Goal: Register for event/course

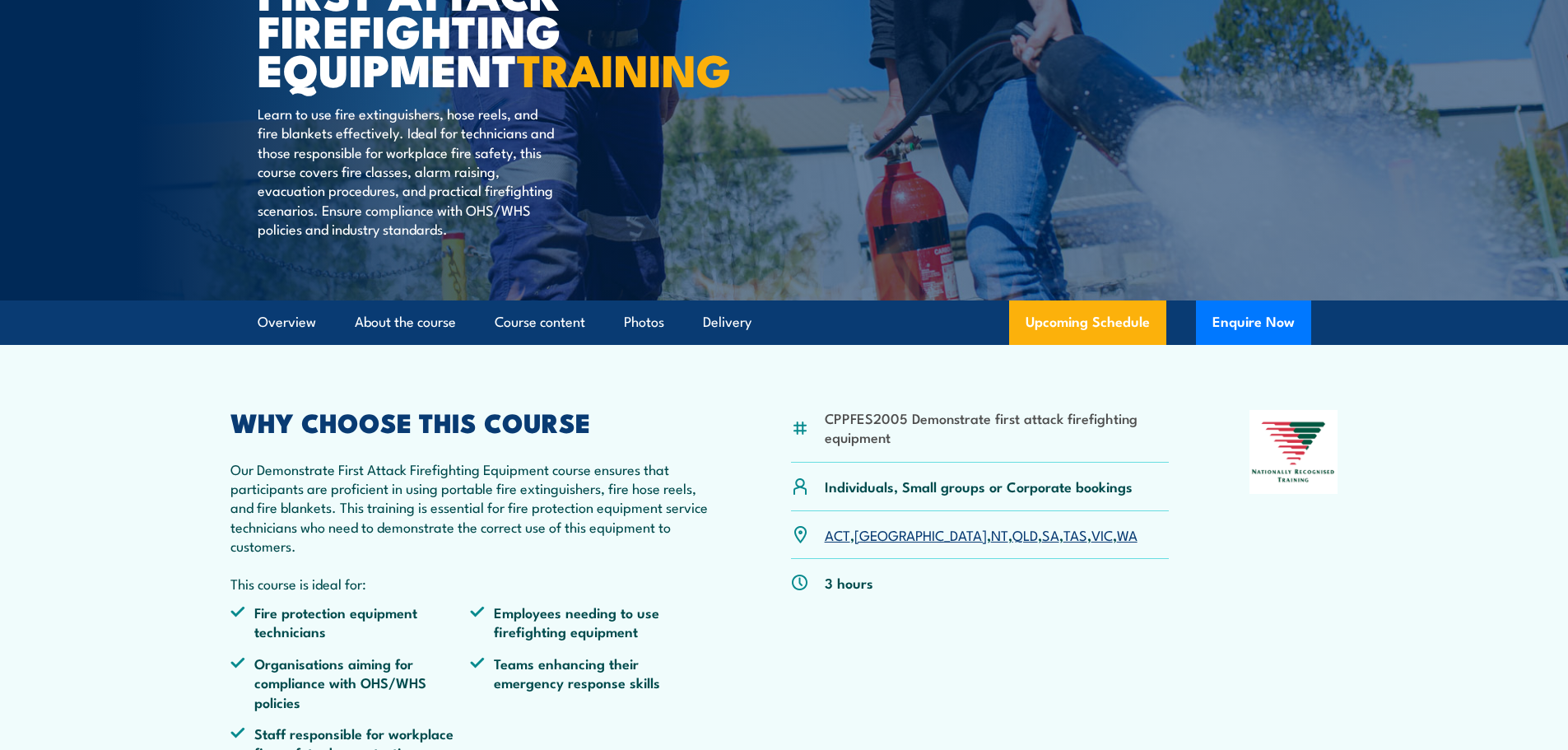
click at [874, 544] on link "[GEOGRAPHIC_DATA]" at bounding box center [921, 533] width 133 height 20
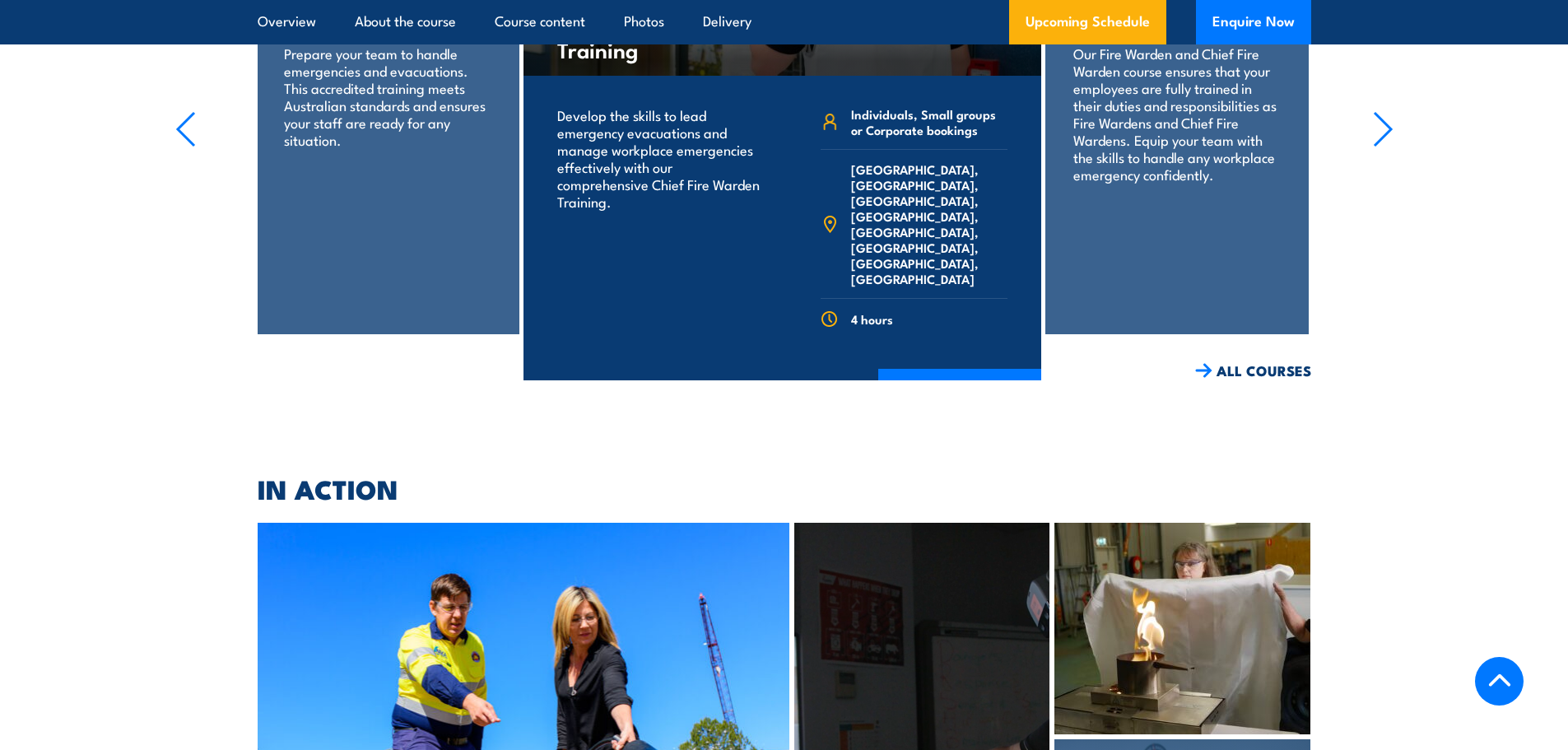
scroll to position [3807, 0]
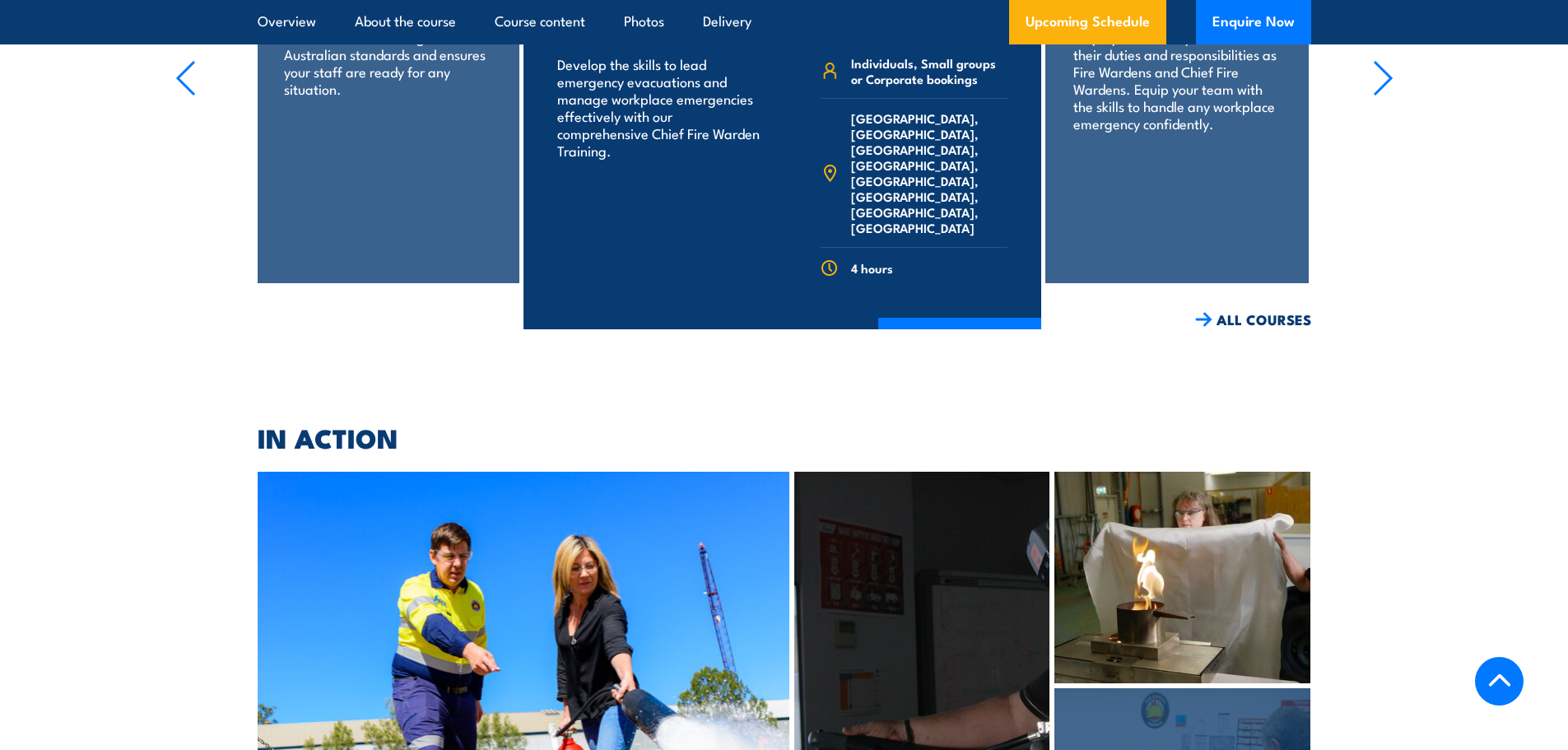
click at [1238, 310] on link "ALL COURSES" at bounding box center [1253, 320] width 116 height 19
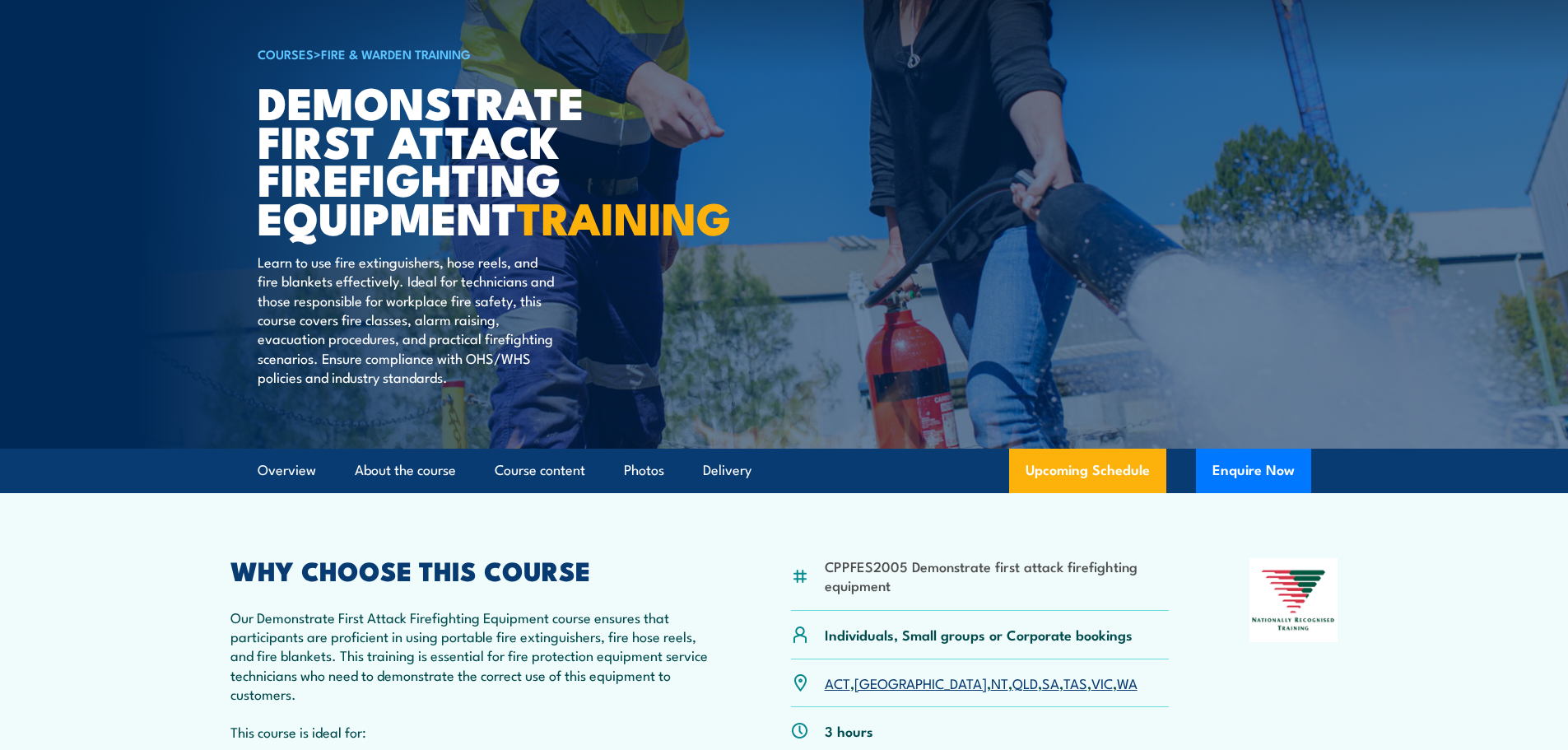
scroll to position [329, 0]
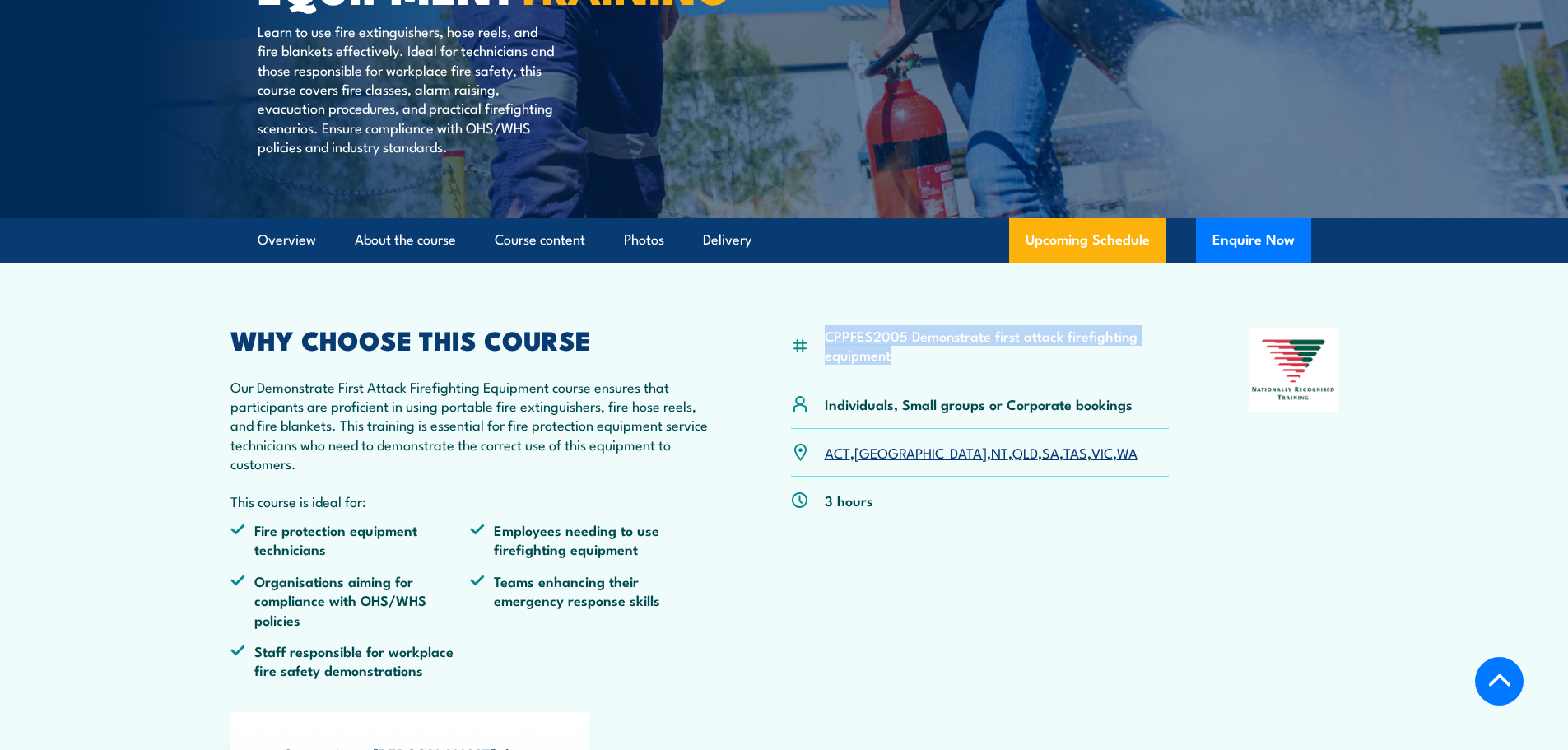
drag, startPoint x: 828, startPoint y: 371, endPoint x: 905, endPoint y: 399, distance: 81.9
click at [905, 365] on li "CPPFES2005 Demonstrate first attack firefighting equipment" at bounding box center [997, 344] width 344 height 38
copy li "CPPFES2005 Demonstrate first attack firefighting equipment"
